Goal: Task Accomplishment & Management: Manage account settings

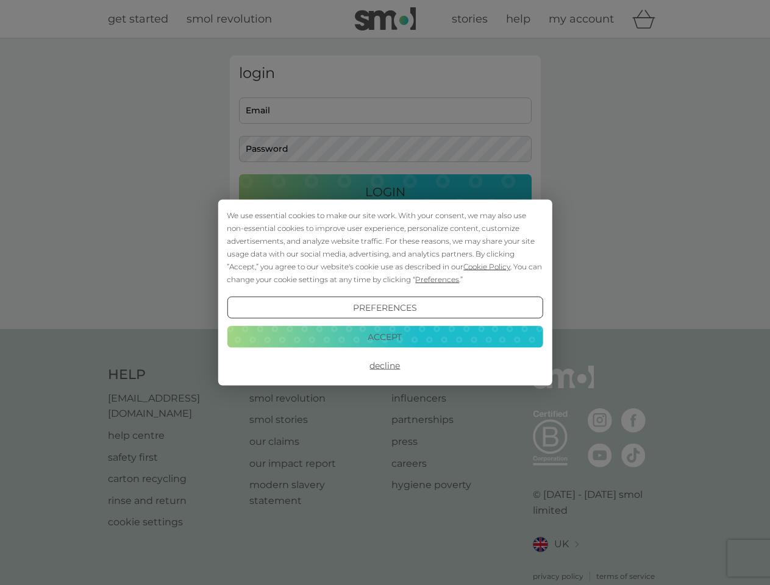
click at [487, 266] on span "Cookie Policy" at bounding box center [486, 266] width 47 height 9
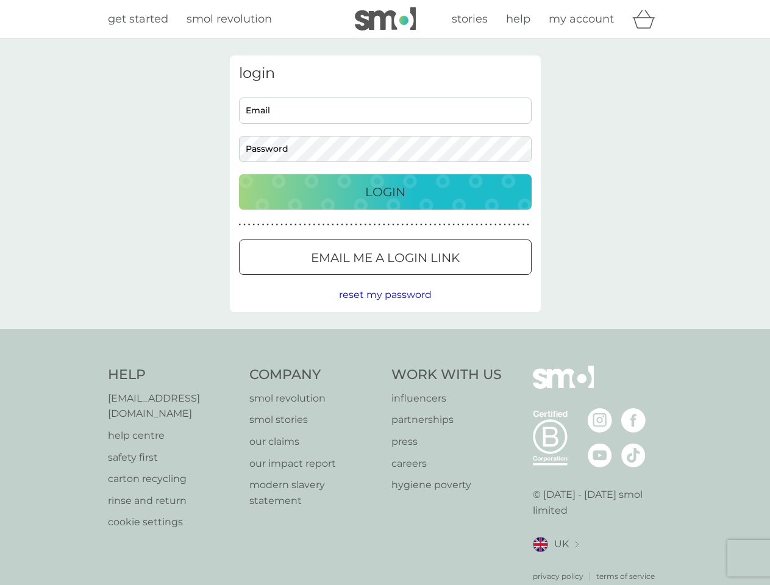
click at [436, 279] on div "login Email Password Login ● ● ● ● ● ● ● ● ● ● ● ● ● ● ● ● ● ● ● ● ● ● ● ● ● ● …" at bounding box center [385, 183] width 311 height 257
click at [385, 308] on div "login Email Password Login ● ● ● ● ● ● ● ● ● ● ● ● ● ● ● ● ● ● ● ● ● ● ● ● ● ● …" at bounding box center [385, 183] width 311 height 257
click at [385, 366] on div "Help [EMAIL_ADDRESS][DOMAIN_NAME] help centre safety first carton recycling rin…" at bounding box center [385, 474] width 555 height 216
click at [385, 337] on div "Help [EMAIL_ADDRESS][DOMAIN_NAME] help centre safety first carton recycling rin…" at bounding box center [385, 474] width 770 height 290
